Goal: Find specific page/section: Find specific page/section

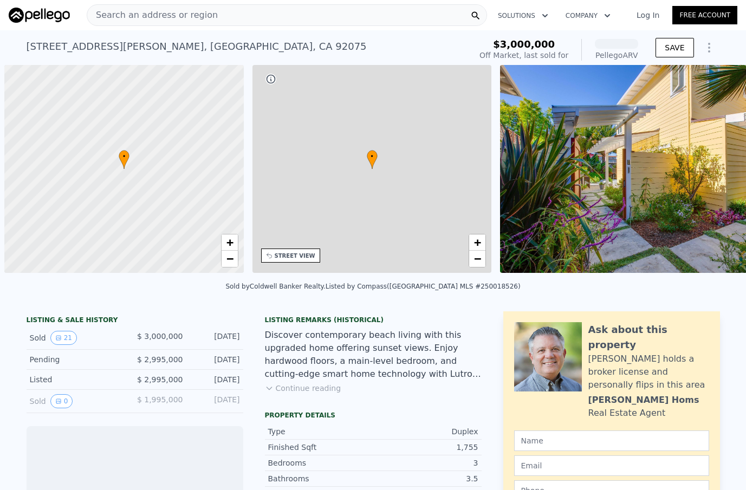
scroll to position [0, 4]
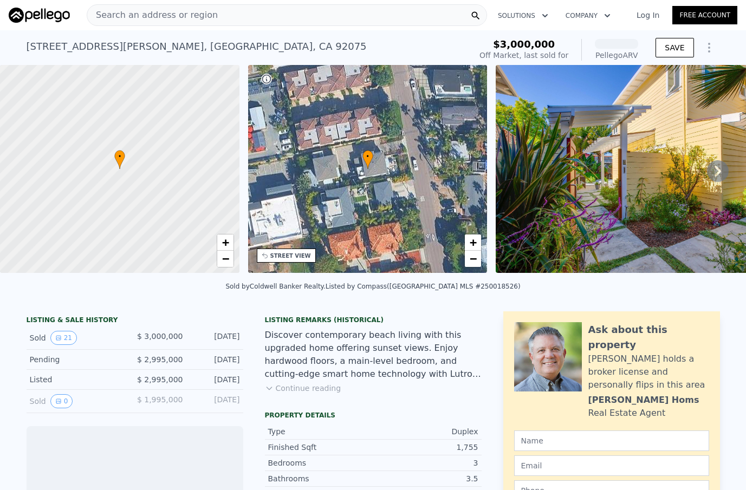
click at [282, 11] on div "Search an address or region" at bounding box center [287, 15] width 400 height 22
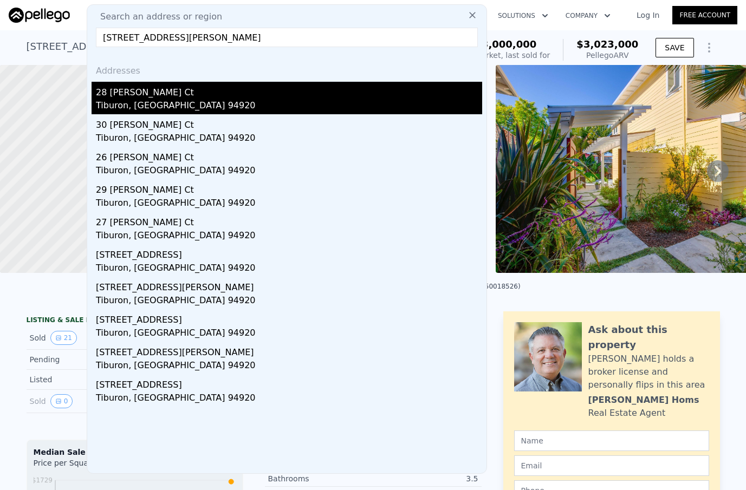
type input "[STREET_ADDRESS][PERSON_NAME]"
click at [176, 98] on div "28 [PERSON_NAME] Ct" at bounding box center [289, 90] width 386 height 17
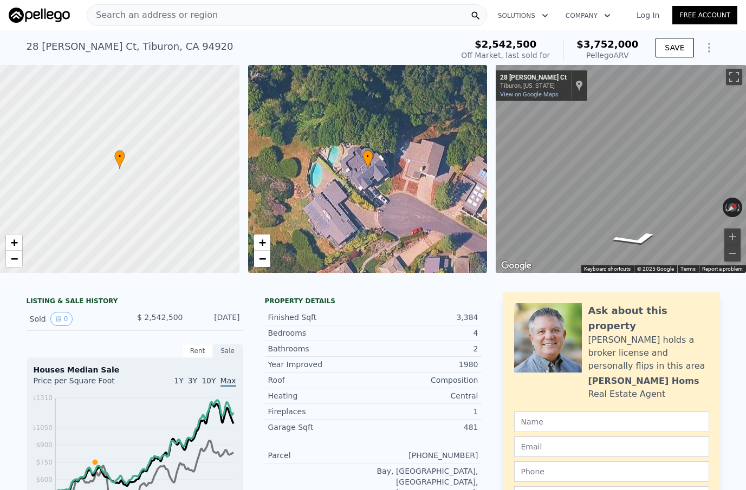
click at [123, 16] on span "Search an address or region" at bounding box center [152, 15] width 130 height 13
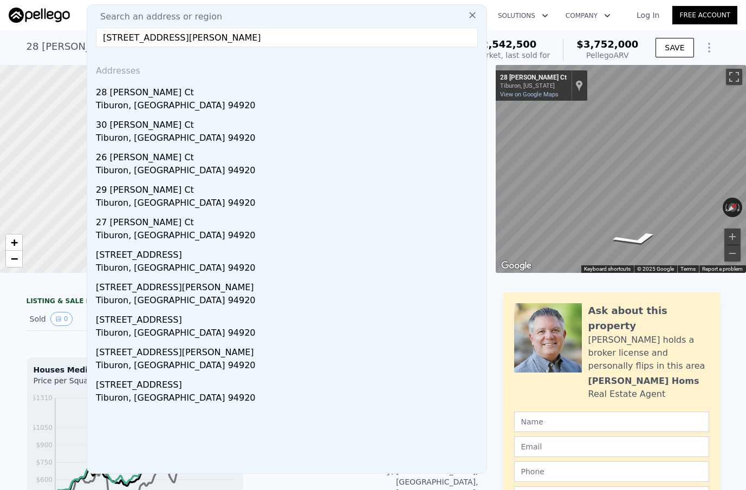
click at [113, 40] on input "[STREET_ADDRESS][PERSON_NAME]" at bounding box center [287, 37] width 382 height 19
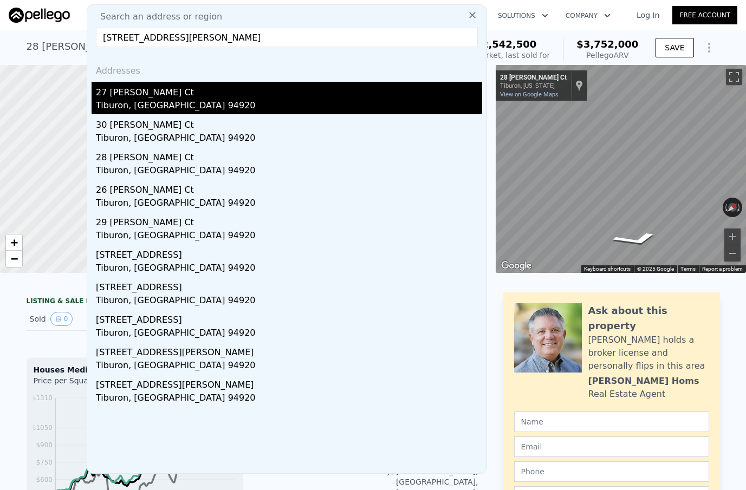
type input "[STREET_ADDRESS][PERSON_NAME]"
click at [165, 99] on div "27 [PERSON_NAME] Ct" at bounding box center [289, 90] width 386 height 17
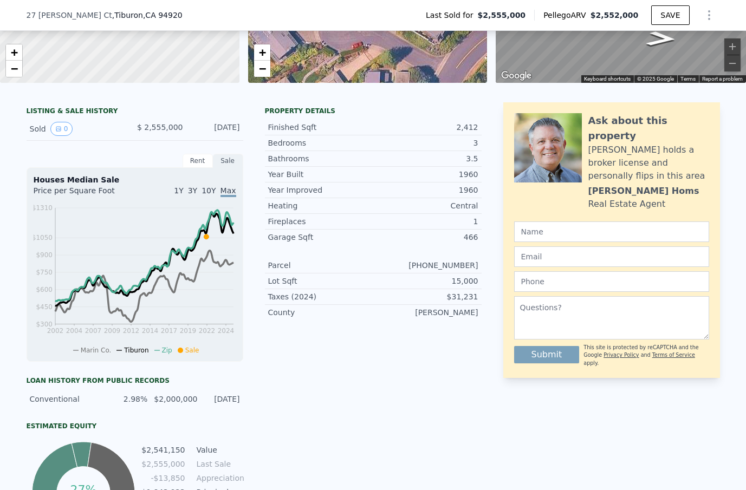
scroll to position [187, 0]
